Goal: Entertainment & Leisure: Browse casually

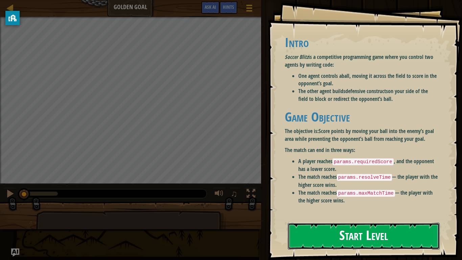
click at [389, 238] on button "Start Level" at bounding box center [364, 235] width 152 height 27
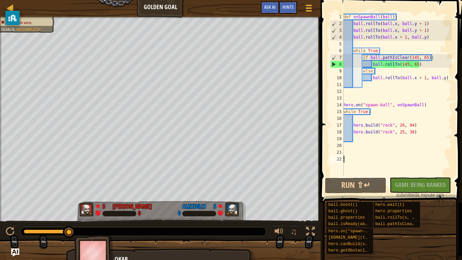
drag, startPoint x: 47, startPoint y: 229, endPoint x: 91, endPoint y: 233, distance: 43.8
click at [91, 233] on div at bounding box center [143, 231] width 245 height 9
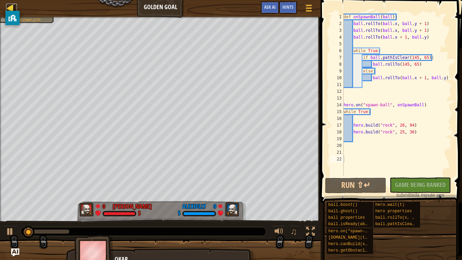
click at [10, 4] on div at bounding box center [10, 8] width 8 height 8
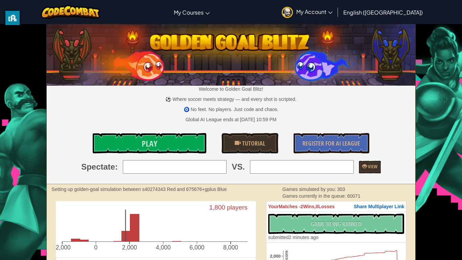
click at [173, 149] on link "Play" at bounding box center [150, 143] width 114 height 20
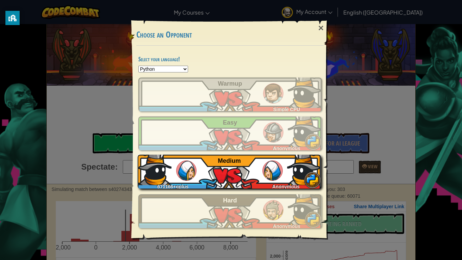
click at [229, 164] on span "Medium" at bounding box center [229, 160] width 23 height 7
